Goal: Information Seeking & Learning: Learn about a topic

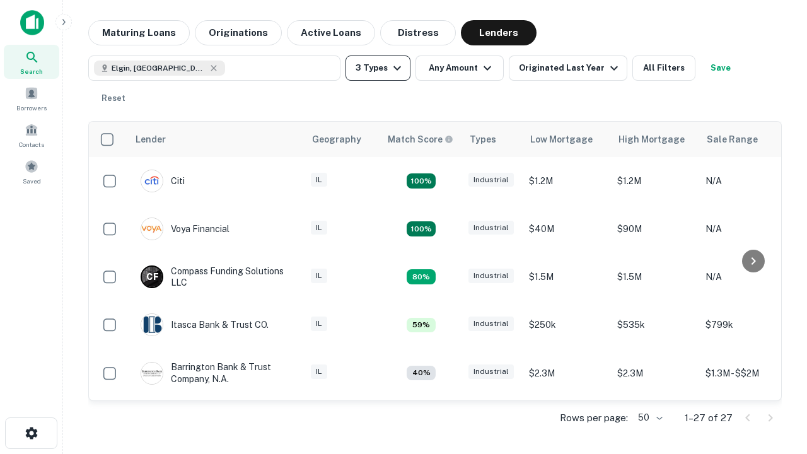
click at [378, 68] on button "3 Types" at bounding box center [378, 68] width 65 height 25
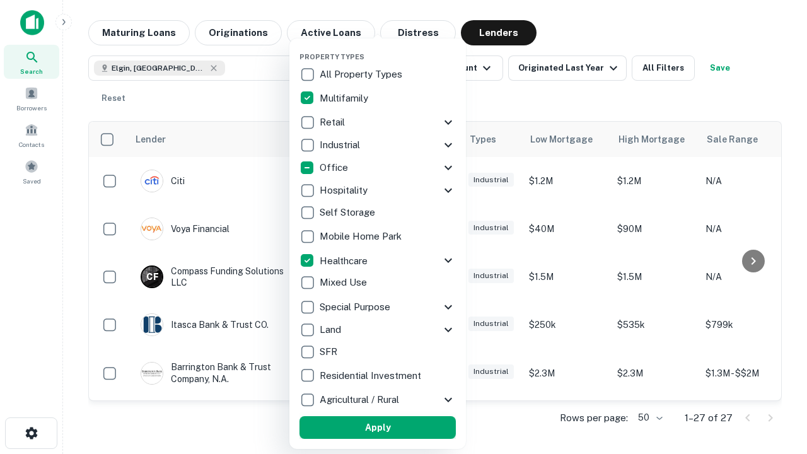
click at [378, 428] on button "Apply" at bounding box center [378, 427] width 156 height 23
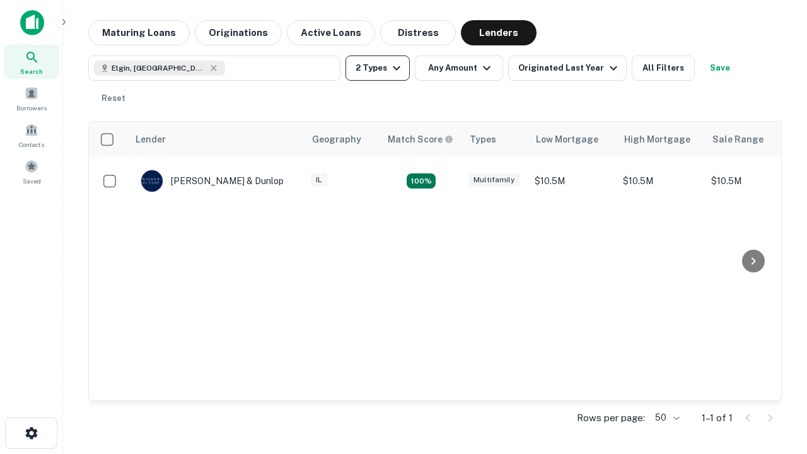
click at [378, 68] on button "2 Types" at bounding box center [378, 68] width 64 height 25
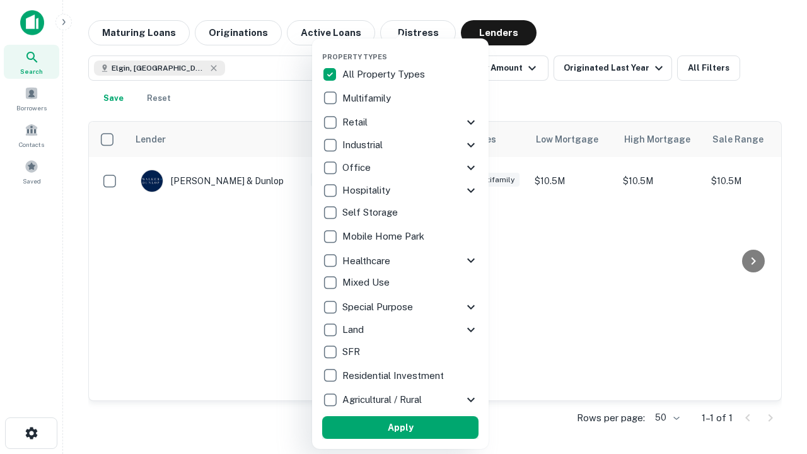
click at [401, 428] on button "Apply" at bounding box center [400, 427] width 156 height 23
